Goal: Navigation & Orientation: Find specific page/section

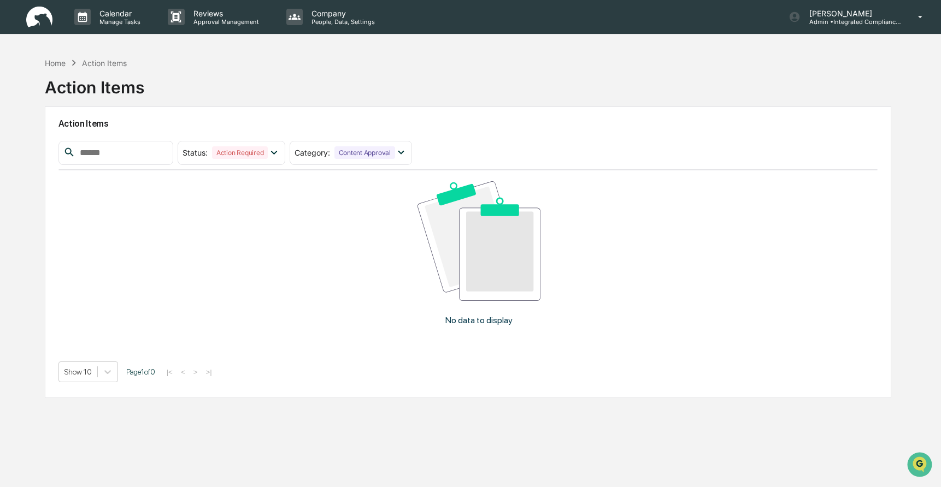
click at [37, 21] on img at bounding box center [39, 17] width 26 height 21
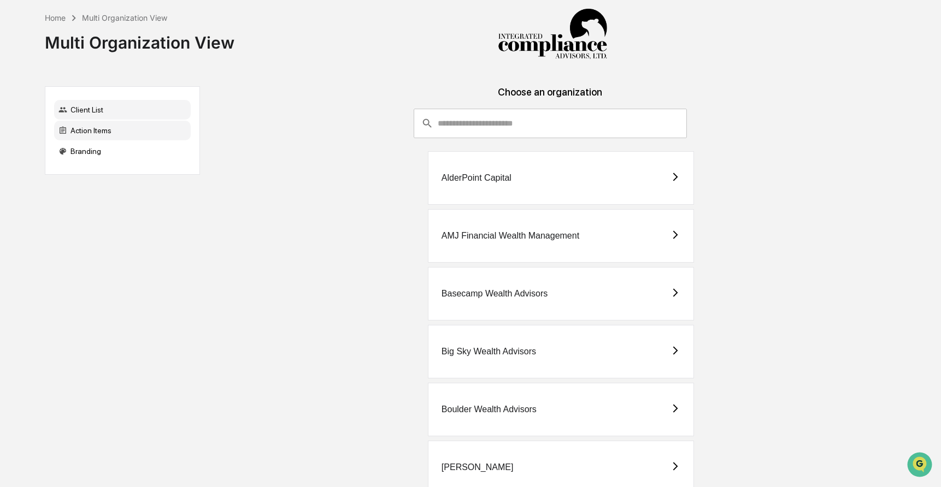
click at [88, 131] on div "Action Items" at bounding box center [122, 131] width 137 height 20
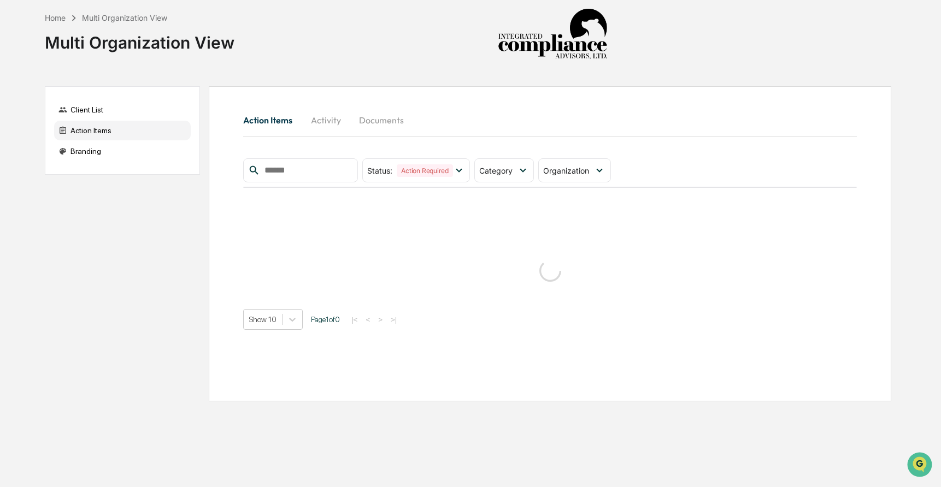
click at [313, 120] on button "Activity" at bounding box center [325, 120] width 49 height 26
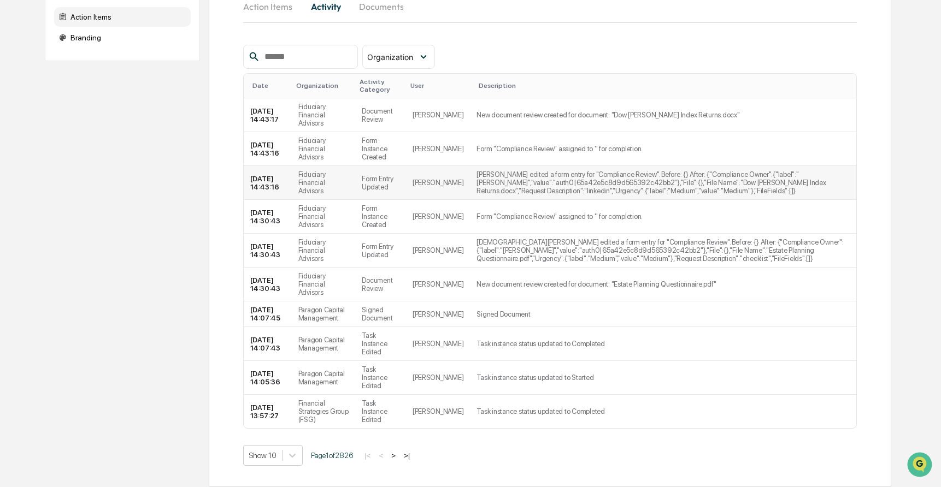
scroll to position [133, 0]
click at [396, 451] on button ">" at bounding box center [393, 455] width 11 height 9
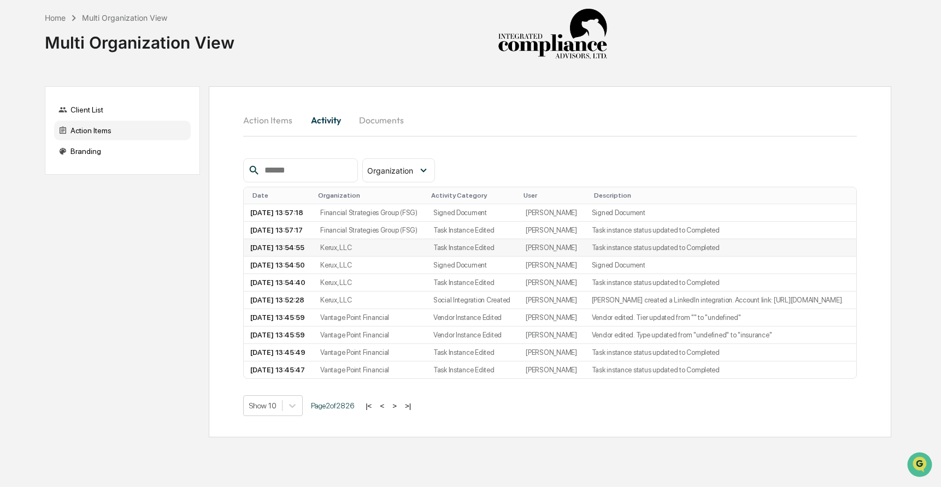
scroll to position [0, 0]
click at [54, 17] on div "Home" at bounding box center [55, 17] width 21 height 9
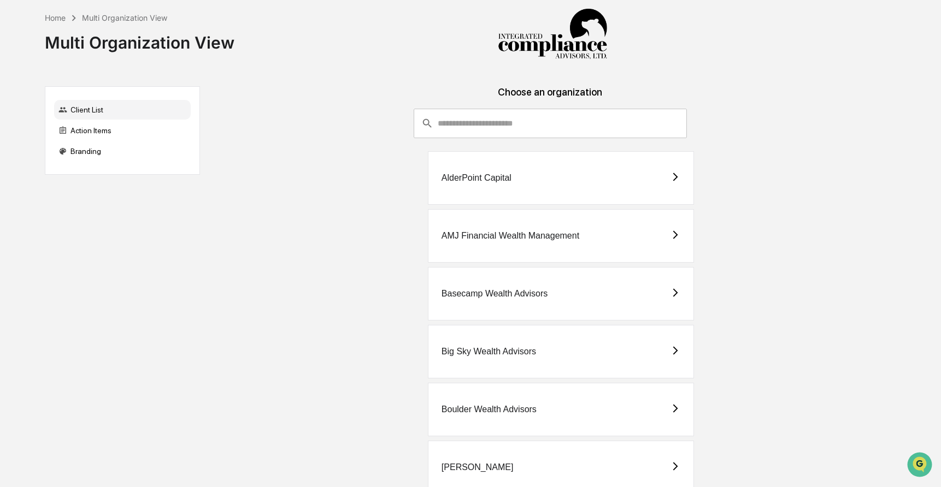
click at [469, 232] on div "AMJ Financial Wealth Management" at bounding box center [510, 236] width 138 height 10
